Goal: Task Accomplishment & Management: Complete application form

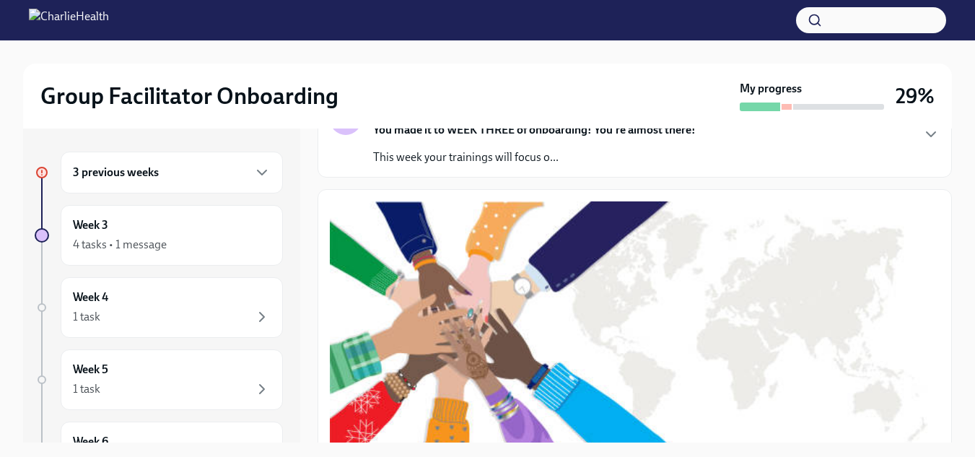
scroll to position [145, 0]
click at [140, 220] on div "Week 3 4 tasks • 1 message" at bounding box center [172, 235] width 198 height 36
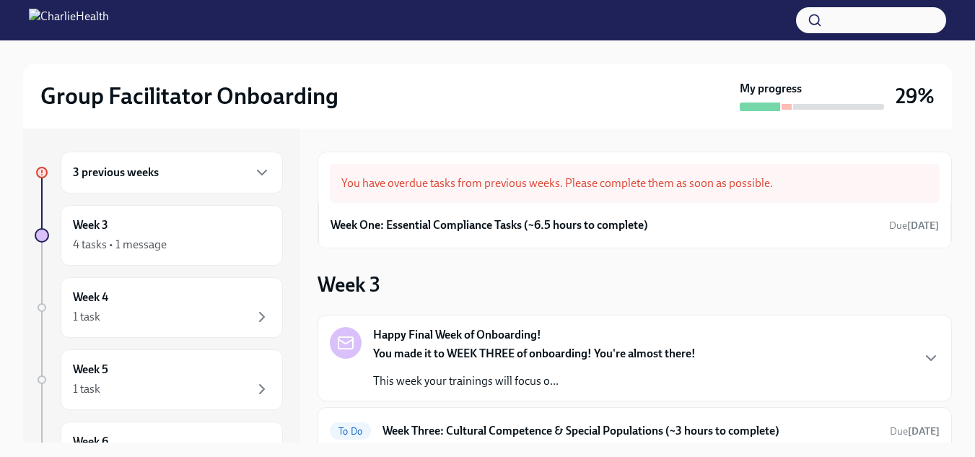
click at [203, 176] on div "3 previous weeks" at bounding box center [172, 172] width 198 height 17
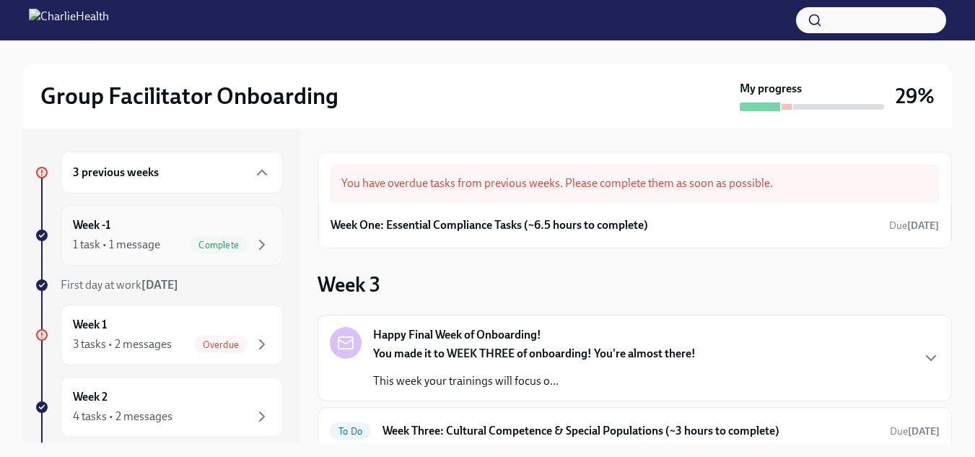
click at [260, 227] on div "Week -1 1 task • 1 message Complete" at bounding box center [172, 235] width 222 height 61
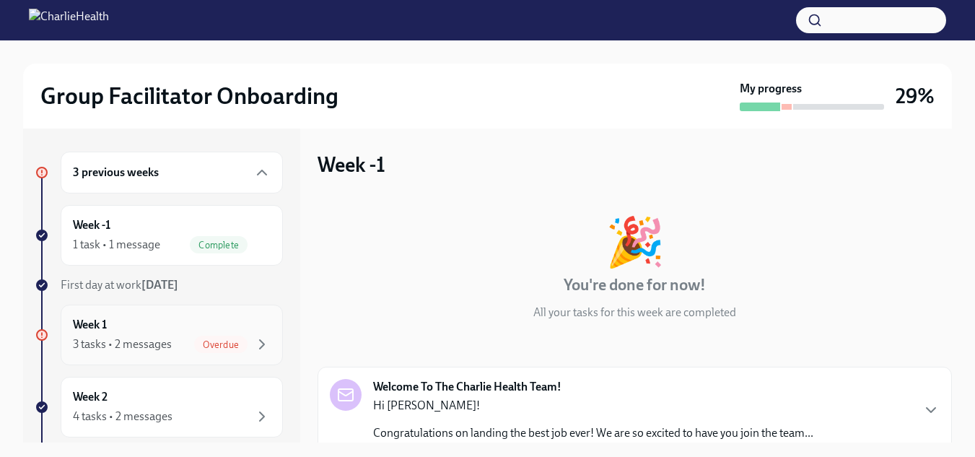
click at [200, 328] on div "Week 1 3 tasks • 2 messages Overdue" at bounding box center [172, 335] width 198 height 36
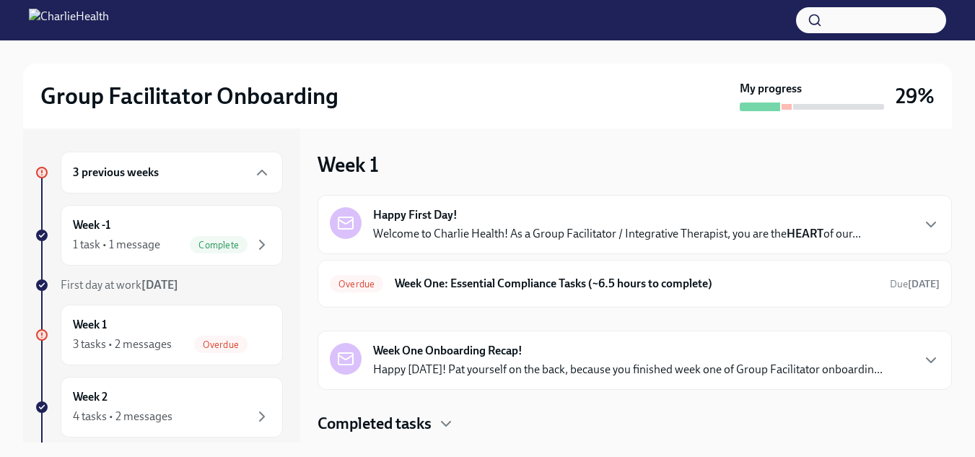
click at [620, 224] on div "Happy First Day! Welcome to Charlie Health! As a Group Facilitator / Integrativ…" at bounding box center [617, 224] width 488 height 35
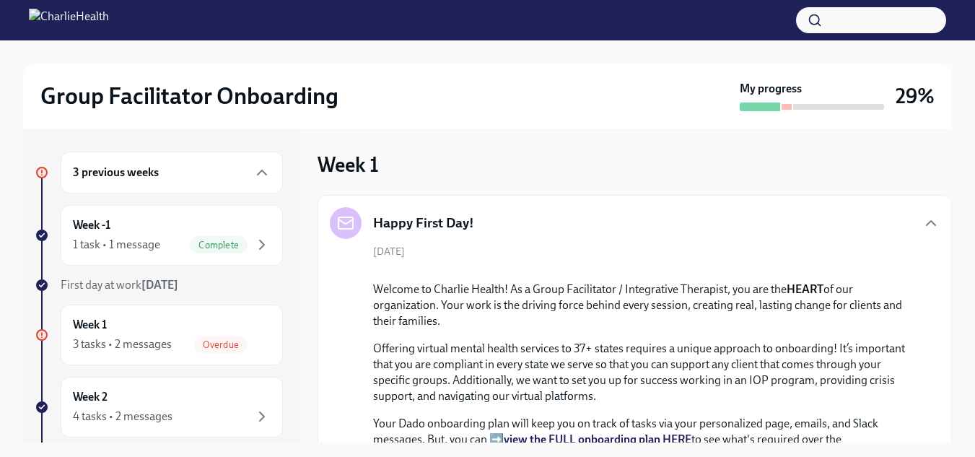
click at [880, 224] on div "Happy First Day!" at bounding box center [635, 223] width 610 height 32
click at [922, 218] on icon "button" at bounding box center [930, 222] width 17 height 17
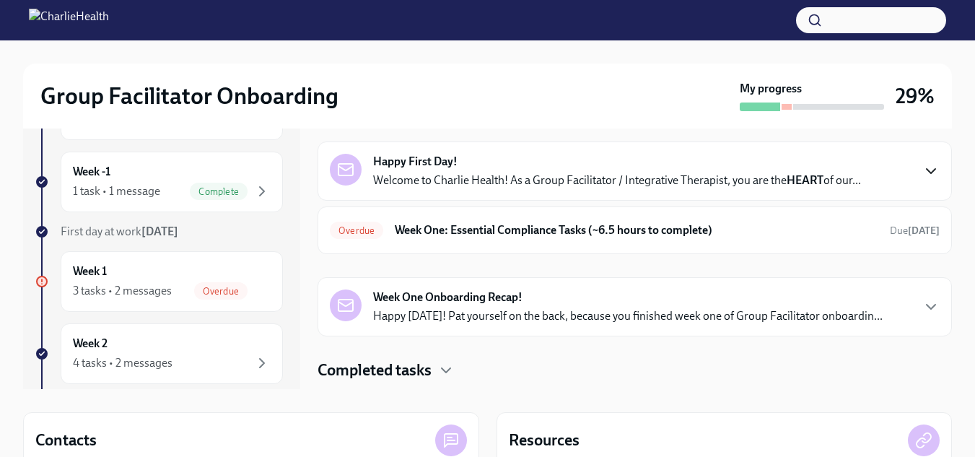
scroll to position [64, 0]
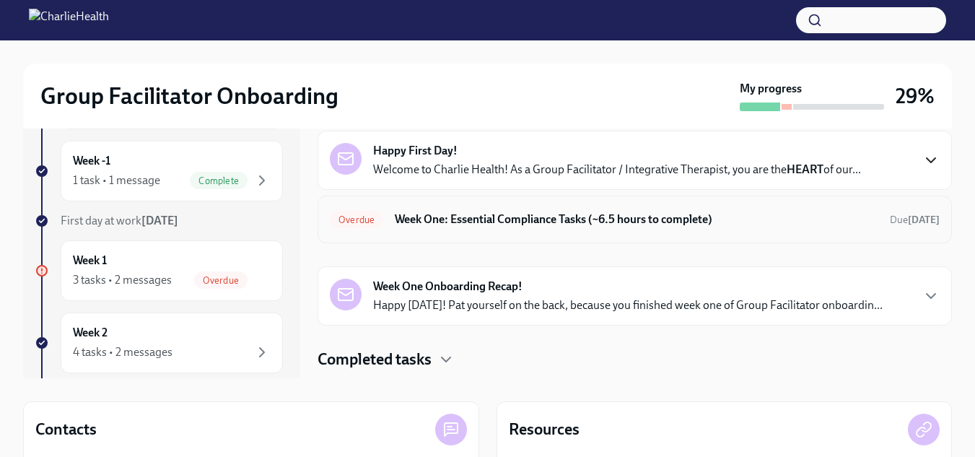
click at [760, 207] on div "Overdue Week One: Essential Compliance Tasks (~6.5 hours to complete) Due [DATE]" at bounding box center [634, 220] width 634 height 48
click at [653, 227] on div "Overdue Week One: Essential Compliance Tasks (~6.5 hours to complete) Due [DATE]" at bounding box center [635, 219] width 610 height 23
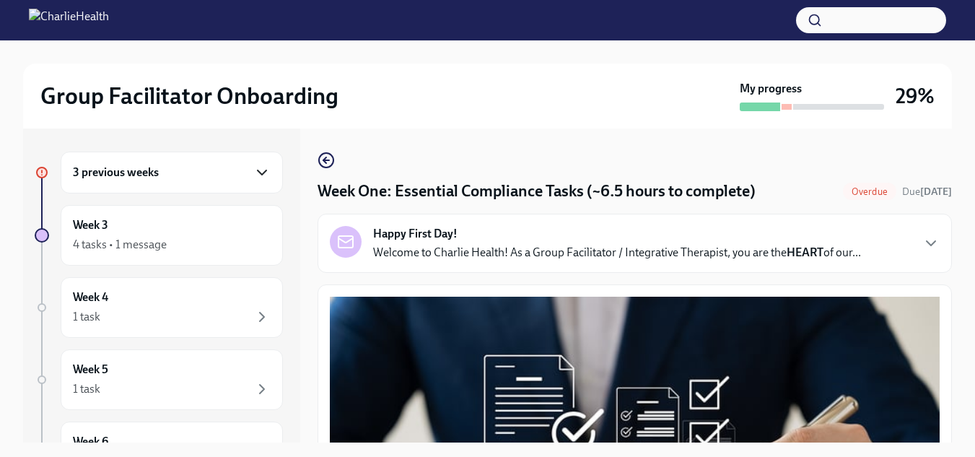
click at [255, 179] on icon "button" at bounding box center [261, 172] width 17 height 17
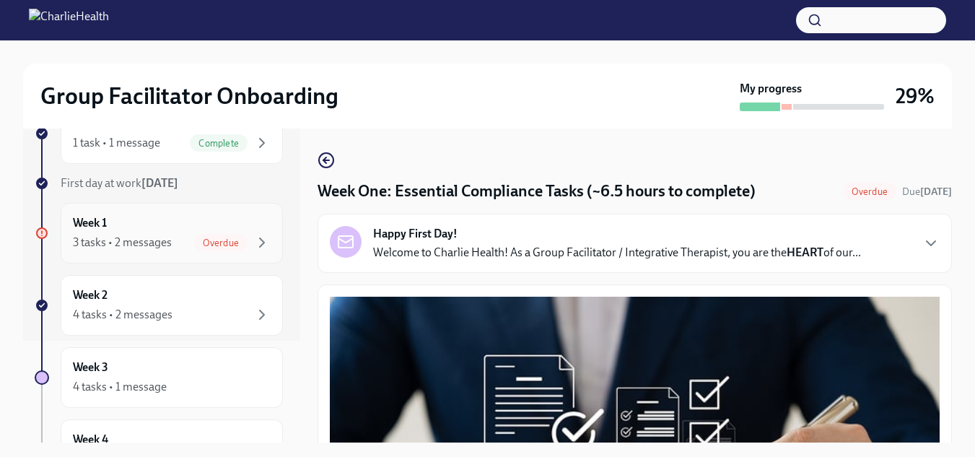
scroll to position [103, 0]
click at [261, 290] on div "Week 2 4 tasks • 2 messages" at bounding box center [172, 303] width 222 height 61
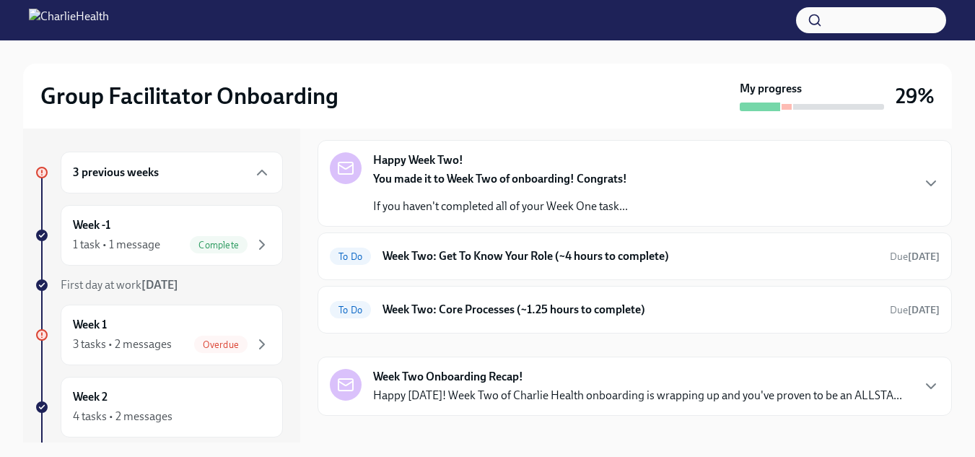
scroll to position [73, 0]
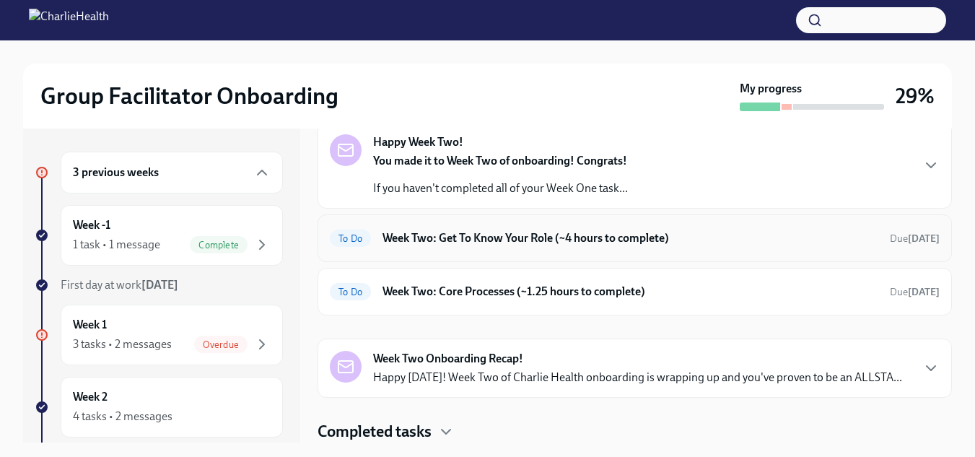
click at [622, 228] on div "To Do Week Two: Get To Know Your Role (~4 hours to complete) Due today" at bounding box center [635, 238] width 610 height 23
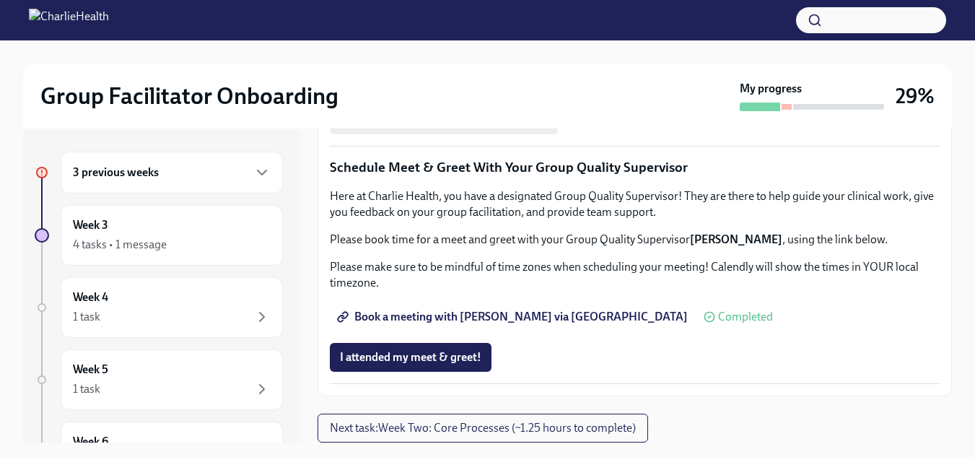
scroll to position [1465, 0]
click at [592, 426] on span "Next task : Week Two: Core Processes (~1.25 hours to complete)" at bounding box center [483, 428] width 306 height 14
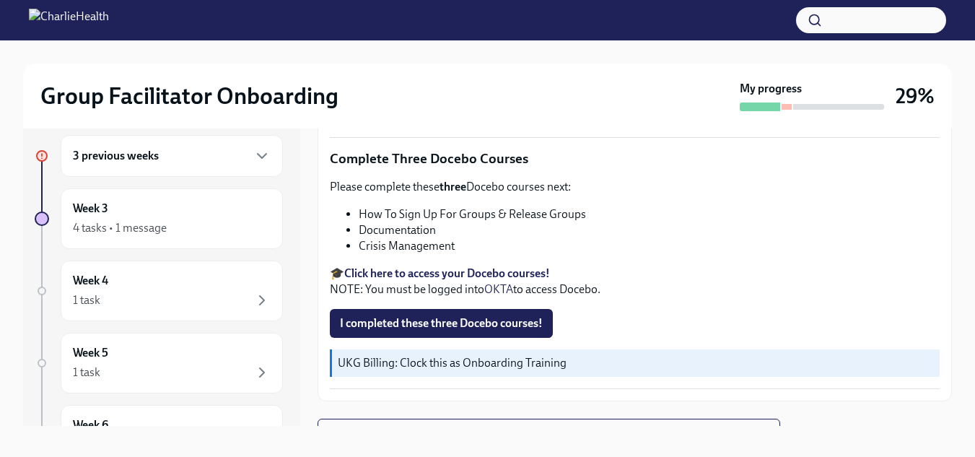
scroll to position [631, 0]
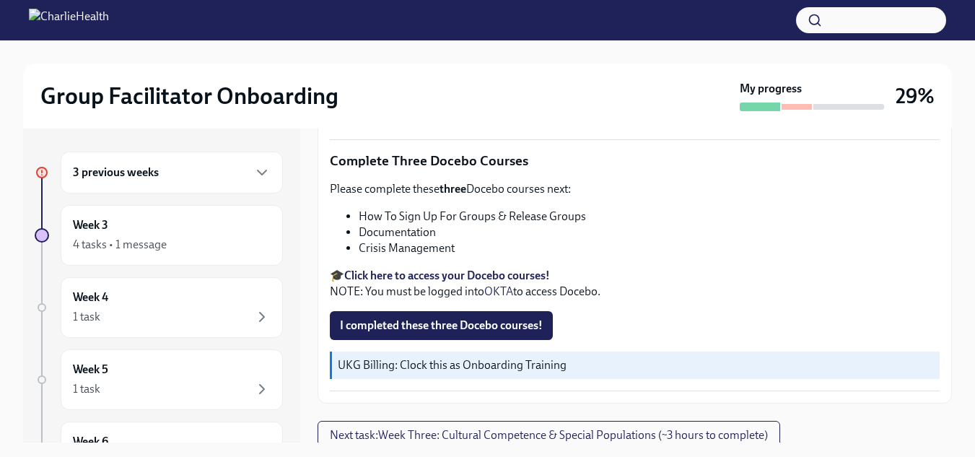
scroll to position [26, 0]
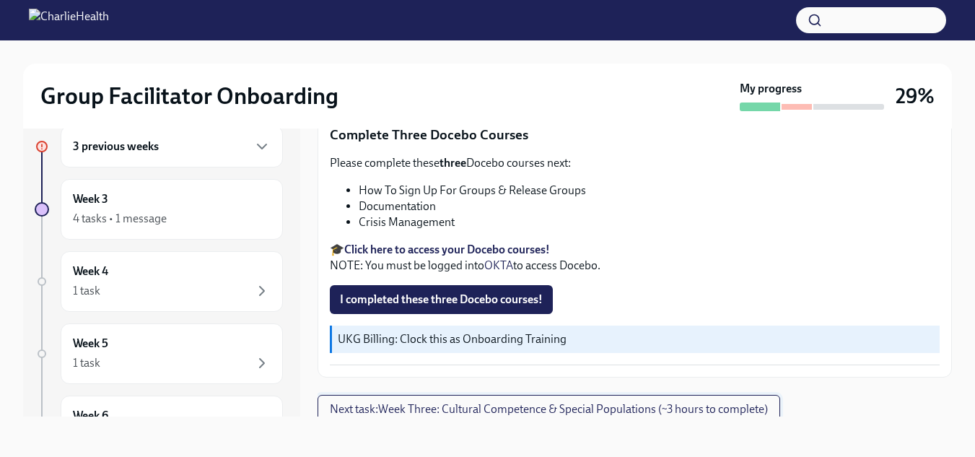
click at [510, 402] on span "Next task : Week Three: Cultural Competence & Special Populations (~3 hours to …" at bounding box center [549, 409] width 438 height 14
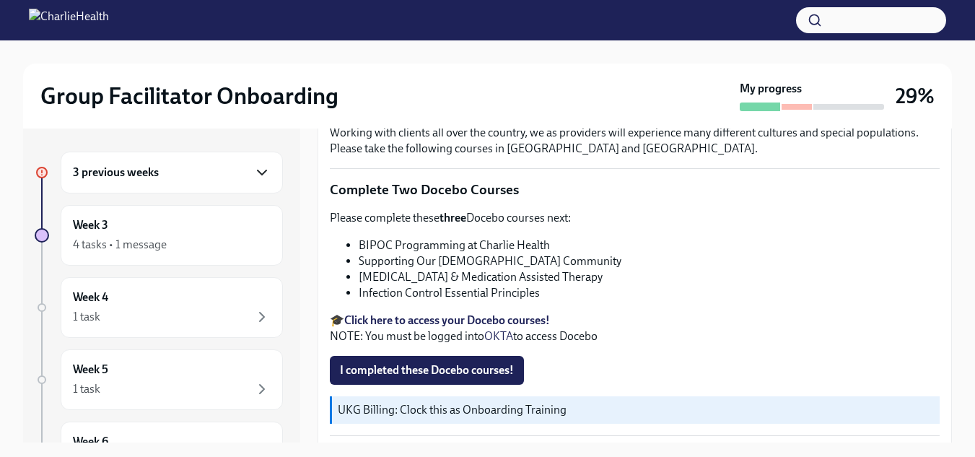
click at [253, 175] on icon "button" at bounding box center [261, 172] width 17 height 17
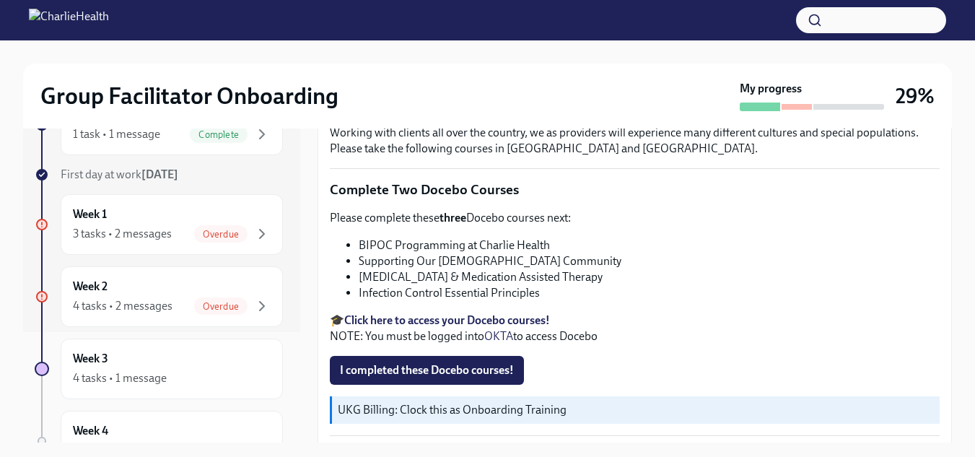
scroll to position [111, 0]
click at [167, 229] on div "3 tasks • 2 messages" at bounding box center [122, 233] width 99 height 16
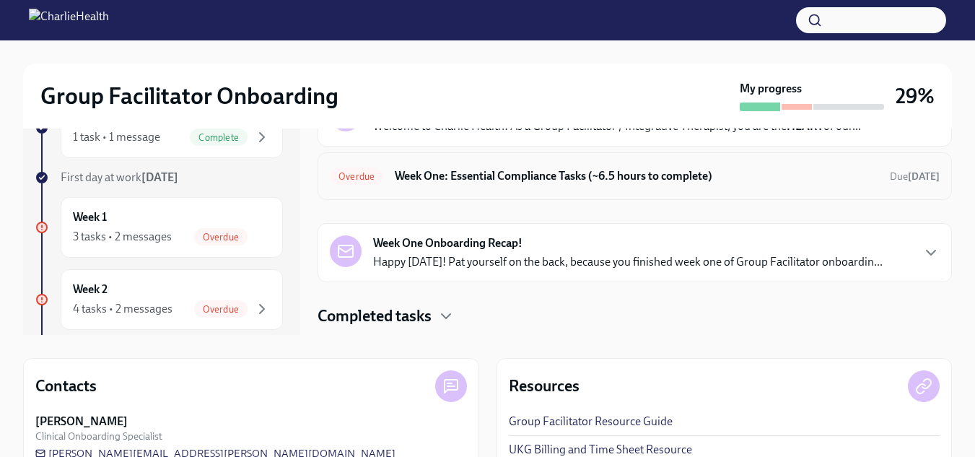
click at [629, 186] on div "Overdue Week One: Essential Compliance Tasks (~6.5 hours to complete) Due [DATE]" at bounding box center [635, 175] width 610 height 23
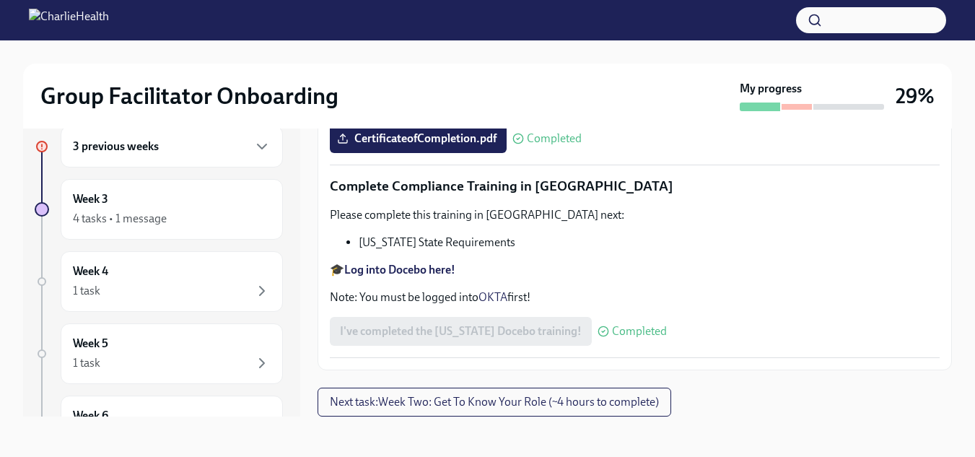
scroll to position [3280, 0]
click at [569, 405] on span "Next task : Week Two: Get To Know Your Role (~4 hours to complete)" at bounding box center [494, 402] width 329 height 14
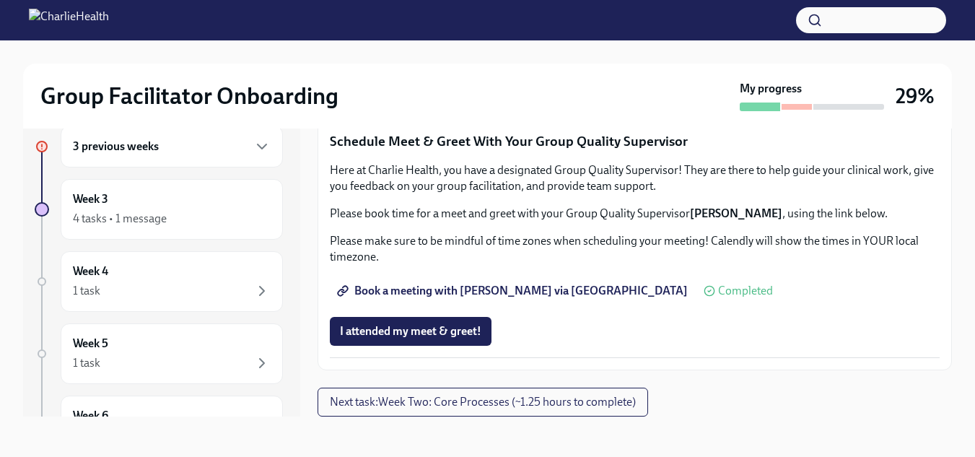
scroll to position [1465, 0]
click at [620, 393] on button "Next task : Week Two: Core Processes (~1.25 hours to complete)" at bounding box center [482, 401] width 330 height 29
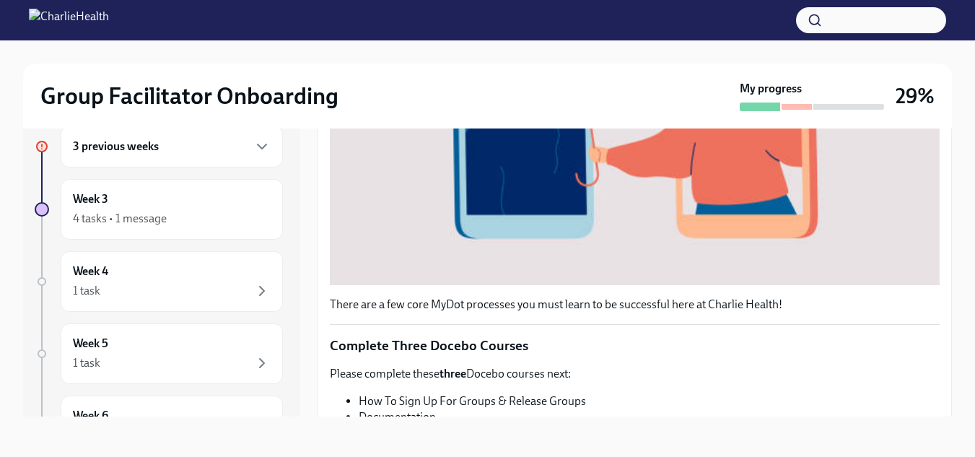
scroll to position [631, 0]
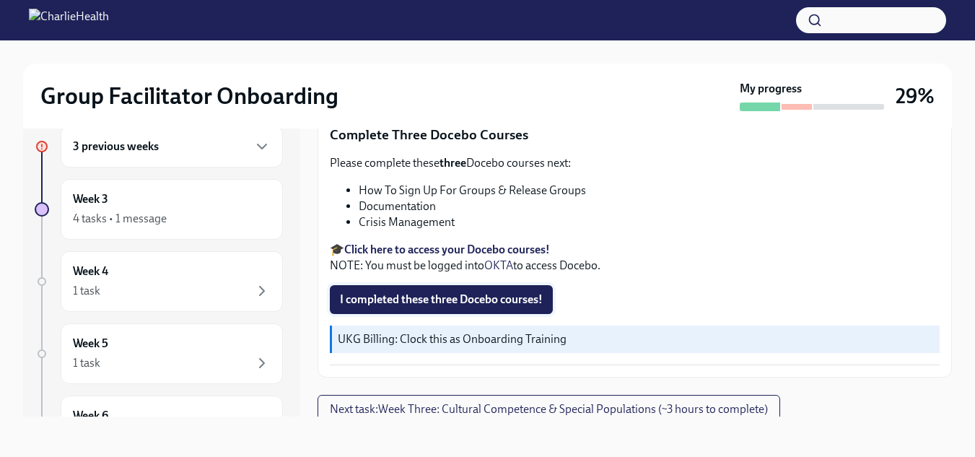
click at [510, 292] on span "I completed these three Docebo courses!" at bounding box center [441, 299] width 203 height 14
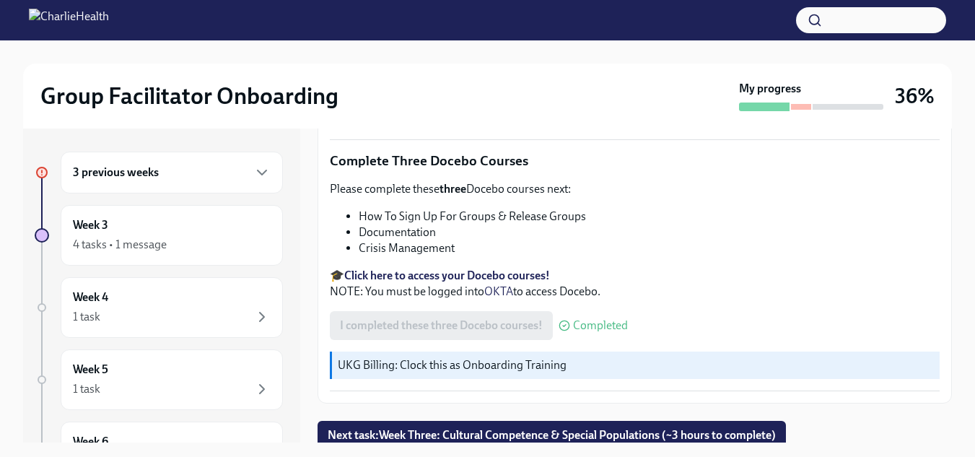
scroll to position [26, 0]
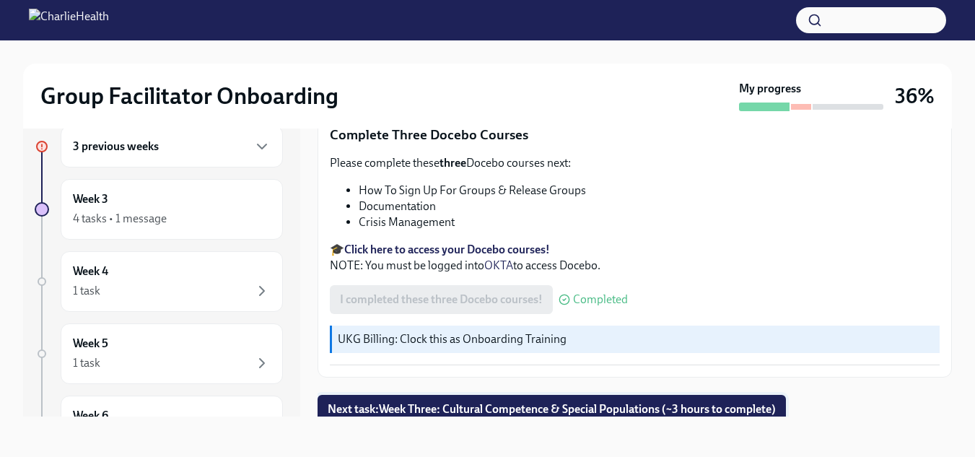
click at [564, 402] on span "Next task : Week Three: Cultural Competence & Special Populations (~3 hours to …" at bounding box center [552, 409] width 448 height 14
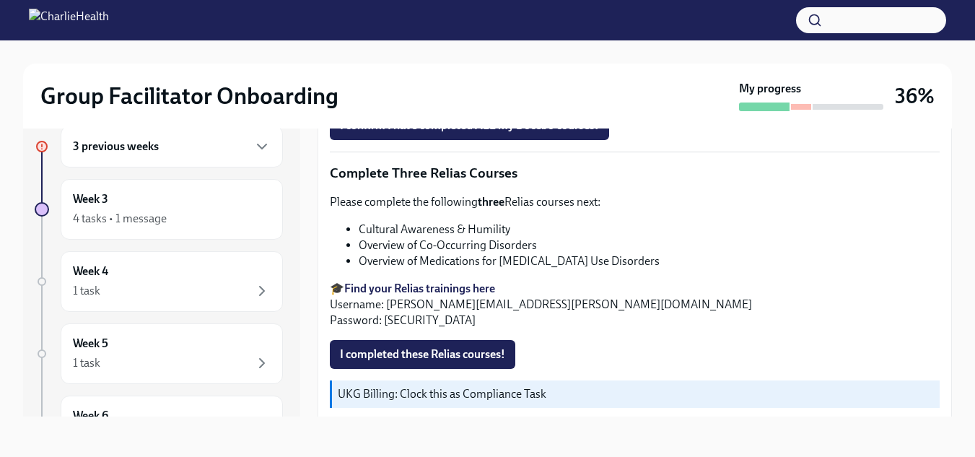
scroll to position [1188, 0]
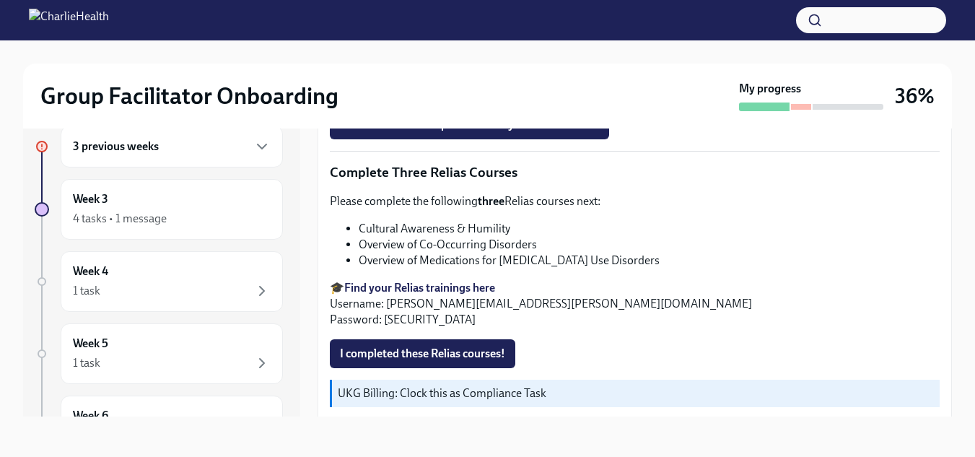
click at [434, 281] on strong "Find your Relias trainings here" at bounding box center [419, 288] width 151 height 14
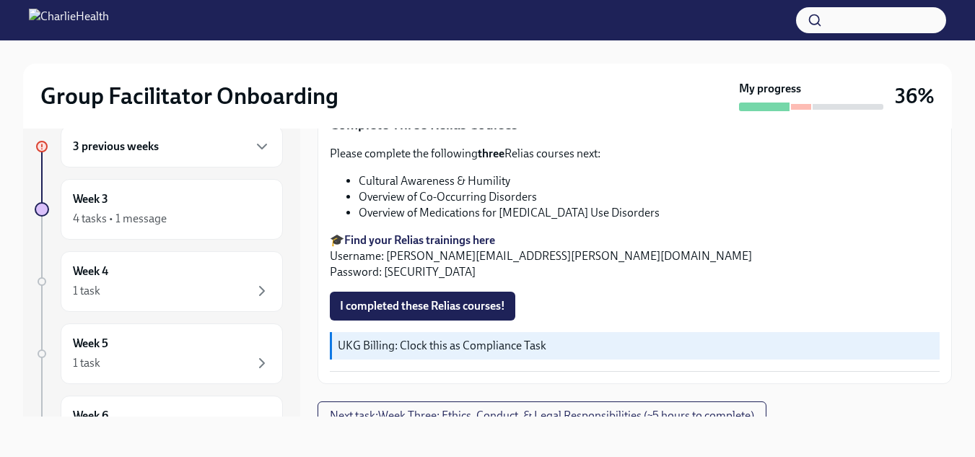
scroll to position [1244, 0]
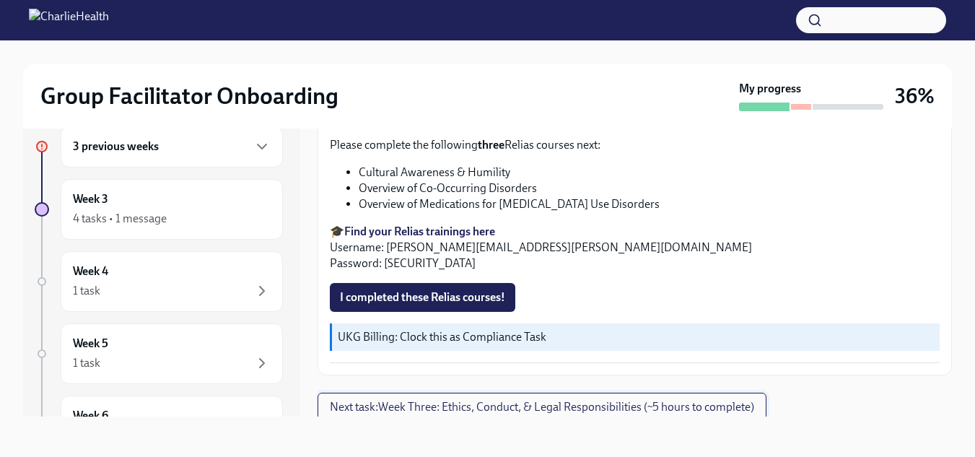
click at [637, 402] on span "Next task : Week Three: Ethics, Conduct, & Legal Responsibilities (~5 hours to …" at bounding box center [542, 407] width 424 height 14
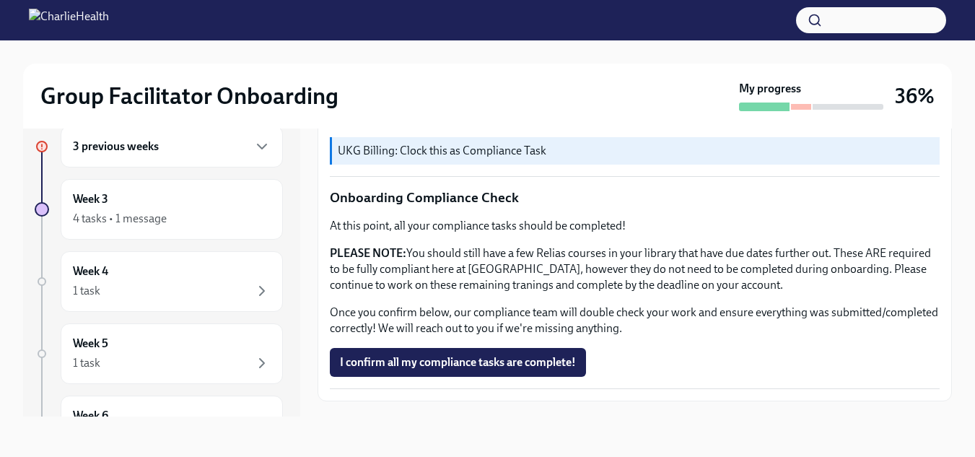
scroll to position [937, 0]
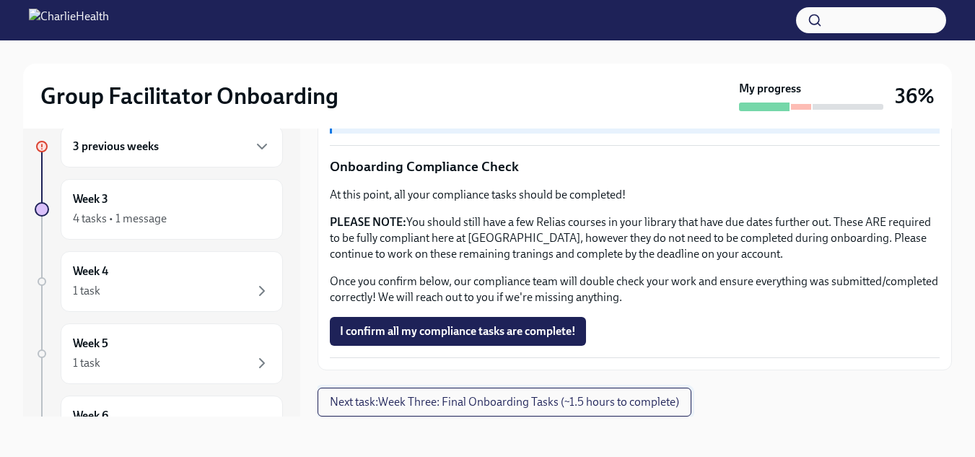
click at [654, 403] on span "Next task : Week Three: Final Onboarding Tasks (~1.5 hours to complete)" at bounding box center [504, 402] width 349 height 14
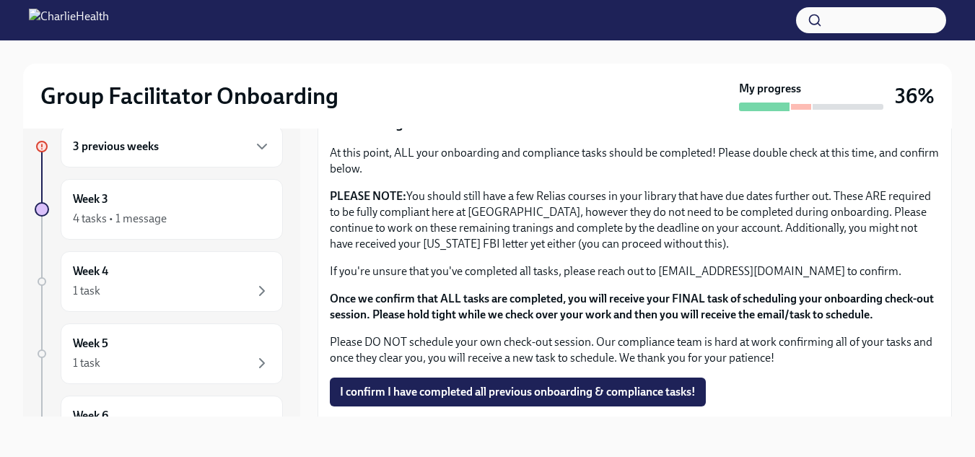
scroll to position [1199, 0]
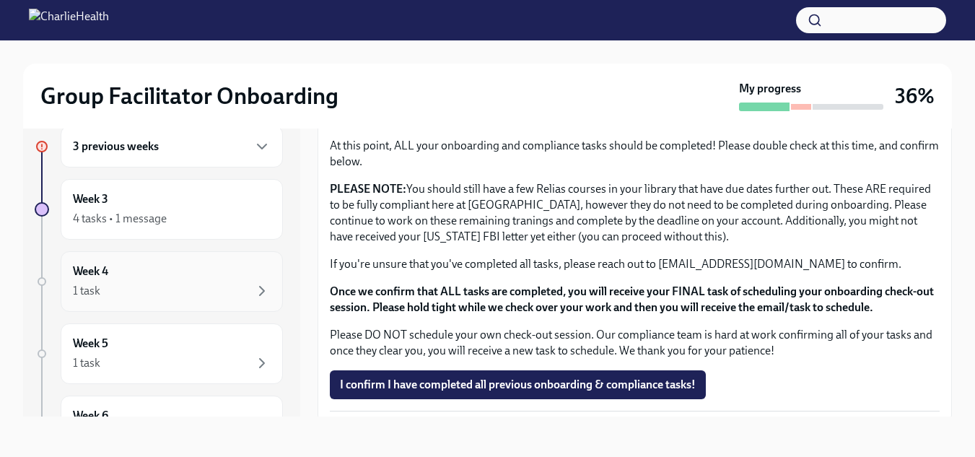
click at [149, 281] on div "Week 4 1 task" at bounding box center [172, 281] width 198 height 36
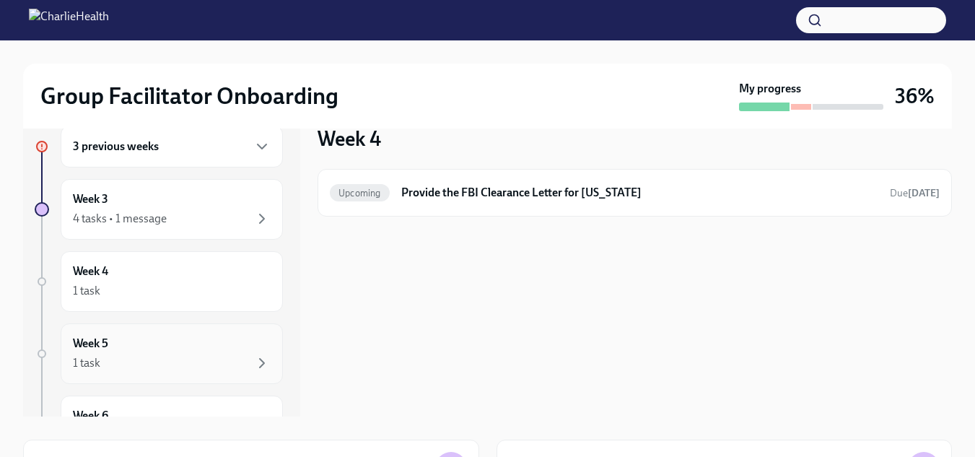
click at [204, 354] on div "1 task" at bounding box center [172, 362] width 198 height 17
click at [214, 421] on div "3 previous weeks Week 3 4 tasks • 1 message Week 4 1 task Week 5 1 task Week 6 …" at bounding box center [487, 363] width 929 height 522
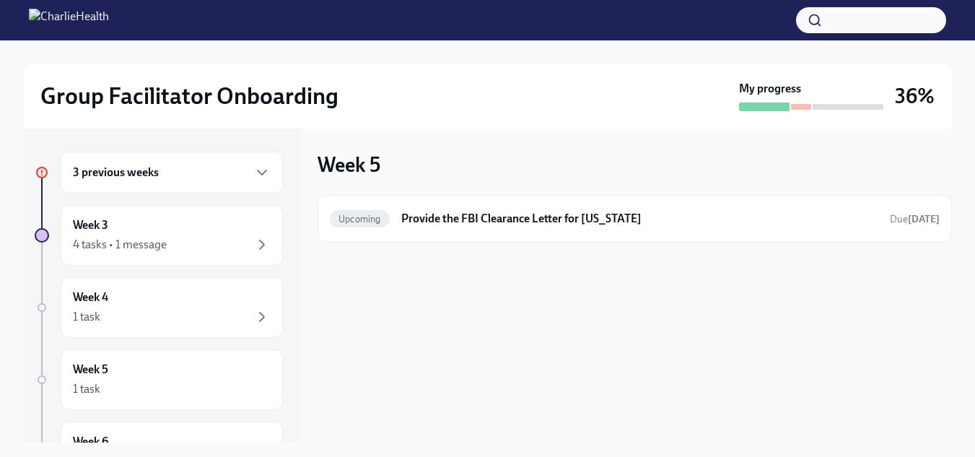
click at [167, 171] on div "3 previous weeks" at bounding box center [172, 172] width 198 height 17
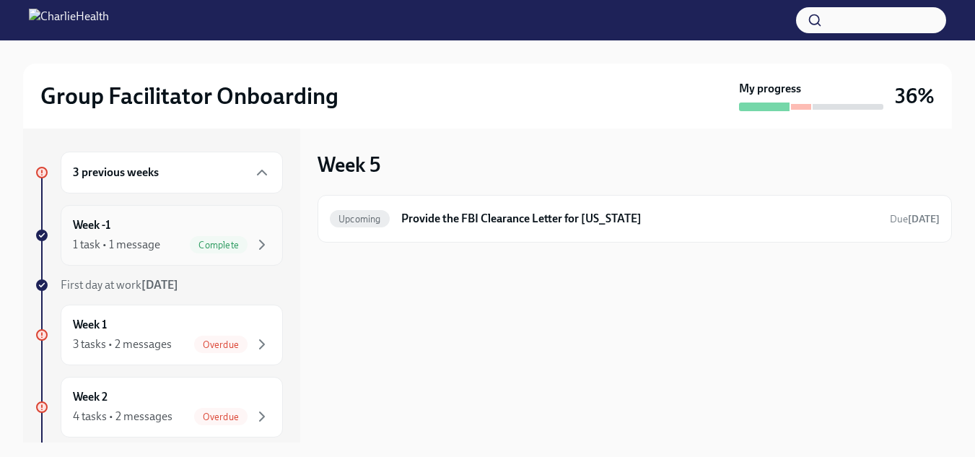
scroll to position [63, 0]
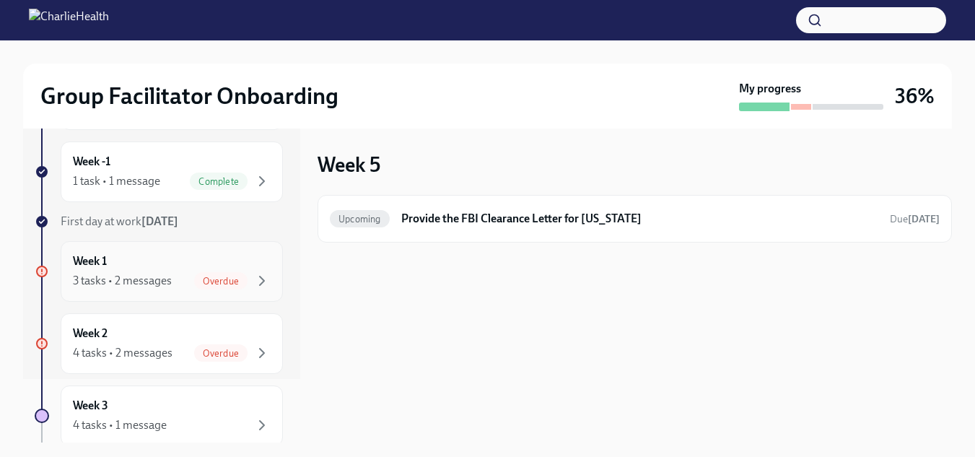
click at [199, 271] on div "Week 1 3 tasks • 2 messages Overdue" at bounding box center [172, 271] width 198 height 36
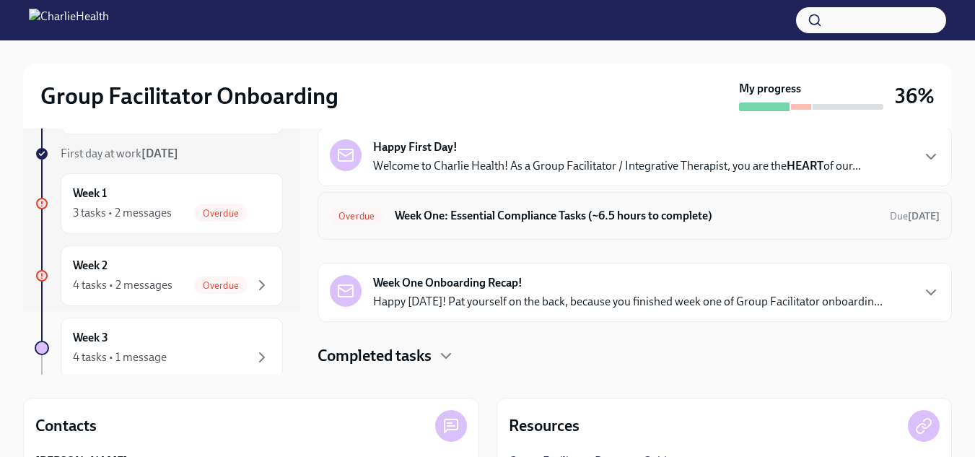
scroll to position [69, 0]
click at [523, 210] on h6 "Week One: Essential Compliance Tasks (~6.5 hours to complete)" at bounding box center [636, 215] width 483 height 16
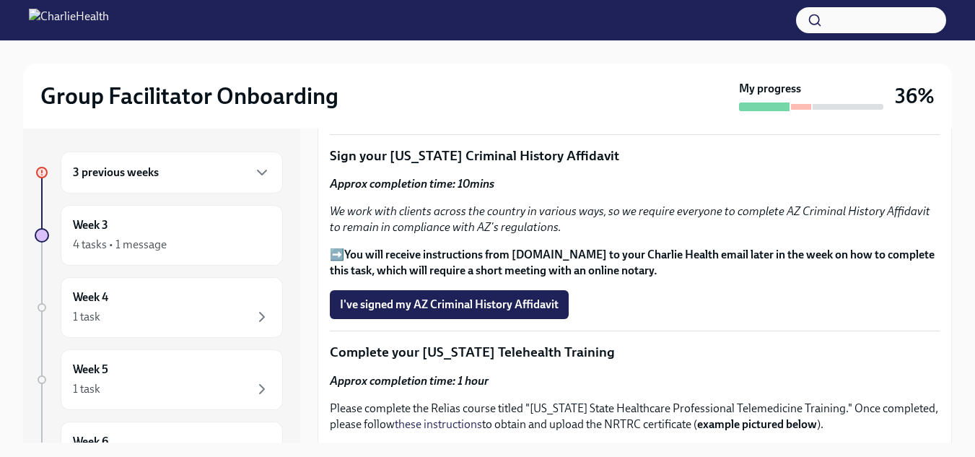
click at [161, 193] on div "3 previous weeks" at bounding box center [172, 173] width 222 height 42
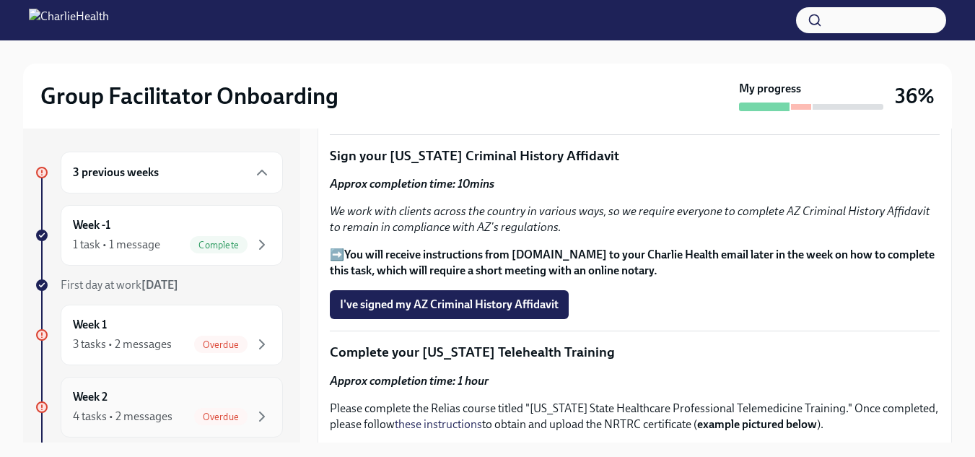
click at [150, 403] on div "Week 2 4 tasks • 2 messages Overdue" at bounding box center [172, 407] width 198 height 36
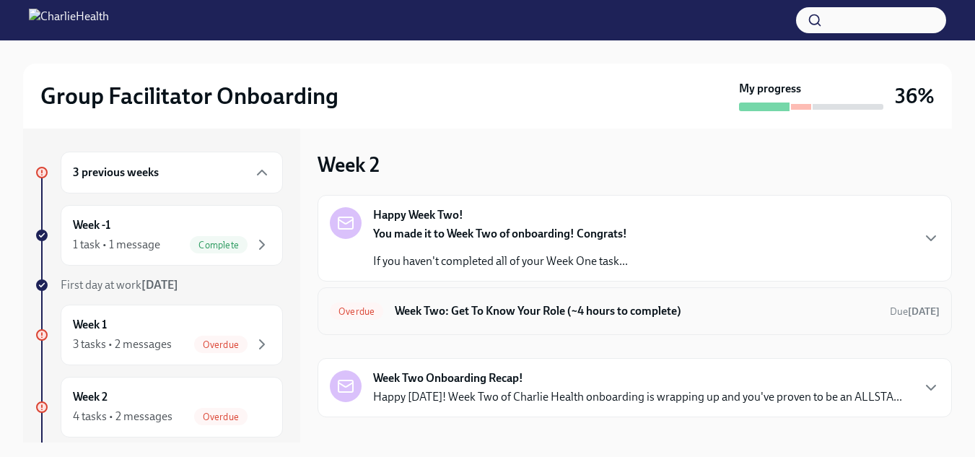
click at [581, 312] on h6 "Week Two: Get To Know Your Role (~4 hours to complete)" at bounding box center [636, 311] width 483 height 16
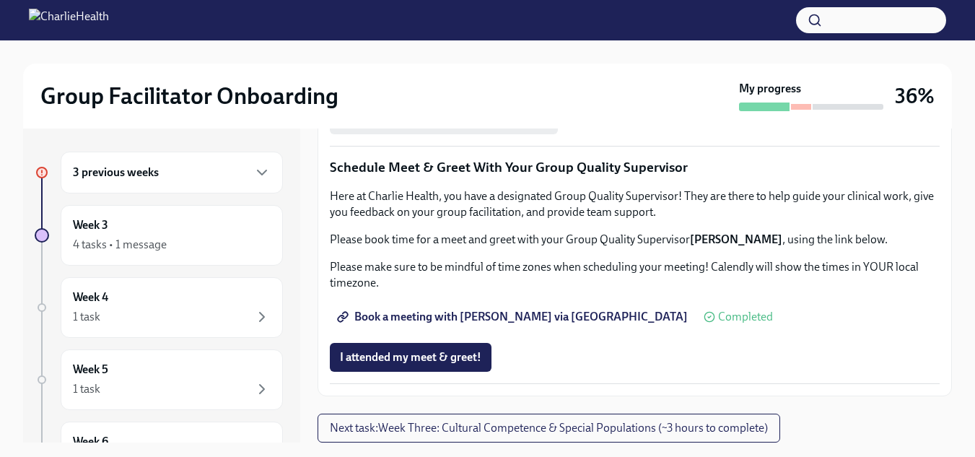
scroll to position [26, 0]
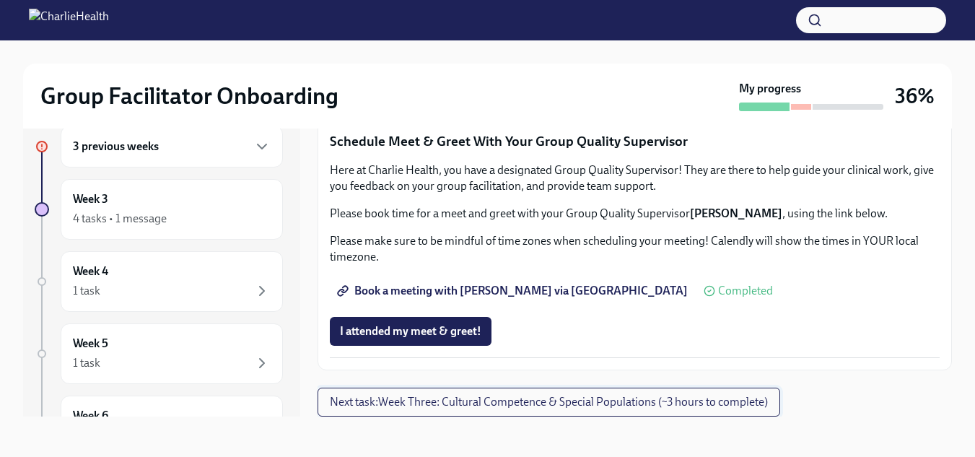
click at [444, 408] on span "Next task : Week Three: Cultural Competence & Special Populations (~3 hours to …" at bounding box center [549, 402] width 438 height 14
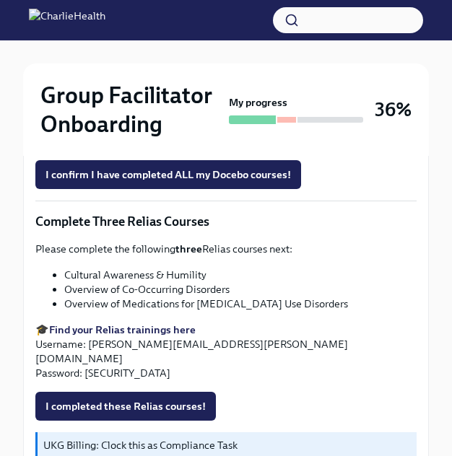
scroll to position [1167, 0]
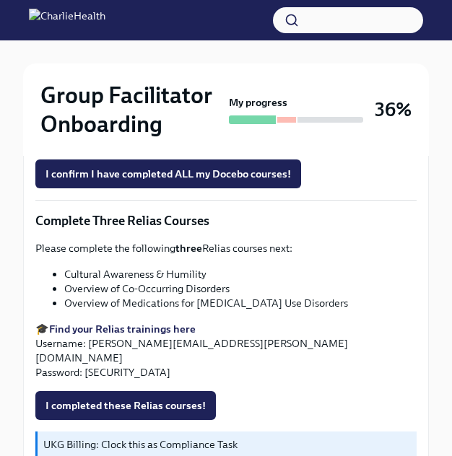
click at [161, 328] on strong "Find your Relias trainings here" at bounding box center [122, 328] width 146 height 13
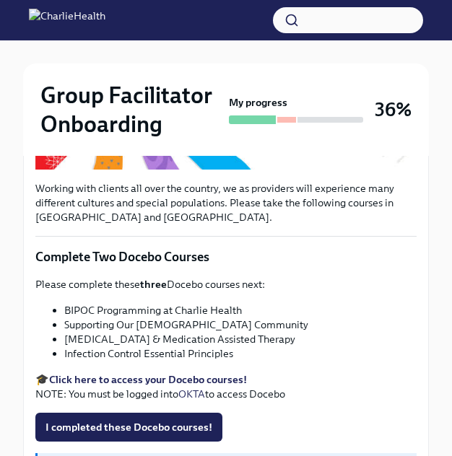
scroll to position [444, 0]
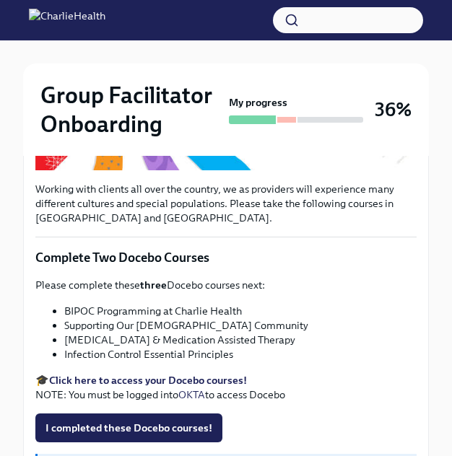
click at [208, 210] on p "Working with clients all over the country, we as providers will experience many…" at bounding box center [225, 203] width 381 height 43
